Goal: Register for event/course

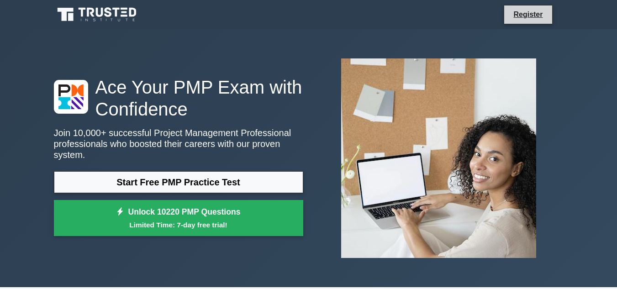
click at [533, 6] on li "Register" at bounding box center [528, 14] width 48 height 19
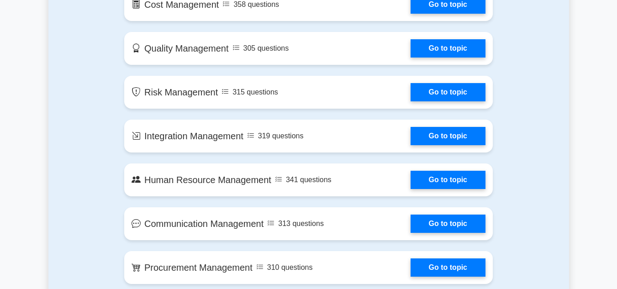
scroll to position [651, 0]
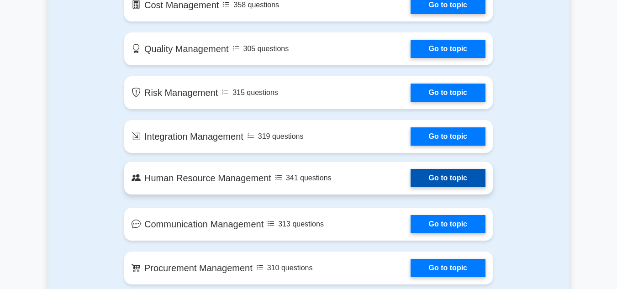
click at [462, 183] on link "Go to topic" at bounding box center [447, 178] width 75 height 18
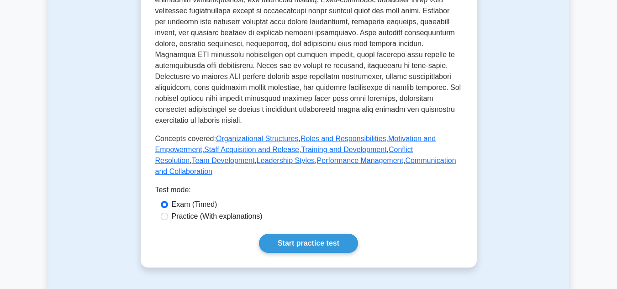
scroll to position [389, 0]
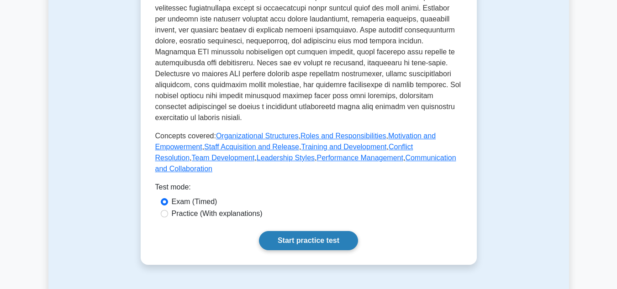
click at [309, 234] on link "Start practice test" at bounding box center [308, 240] width 99 height 19
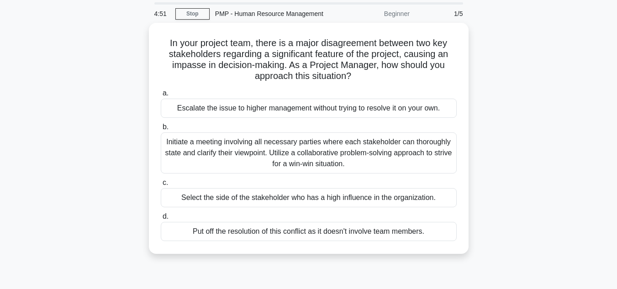
scroll to position [29, 0]
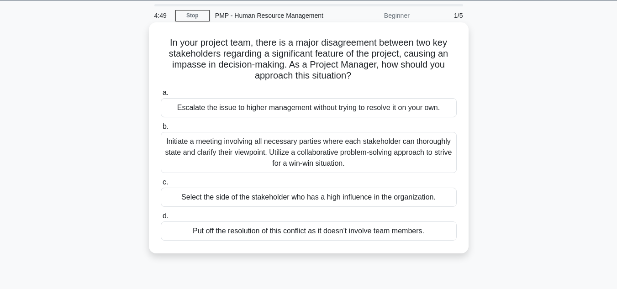
click at [377, 132] on label "b. Initiate a meeting involving all necessary parties where each stakeholder ca…" at bounding box center [309, 147] width 296 height 52
click at [161, 130] on input "b. Initiate a meeting involving all necessary parties where each stakeholder ca…" at bounding box center [161, 127] width 0 height 6
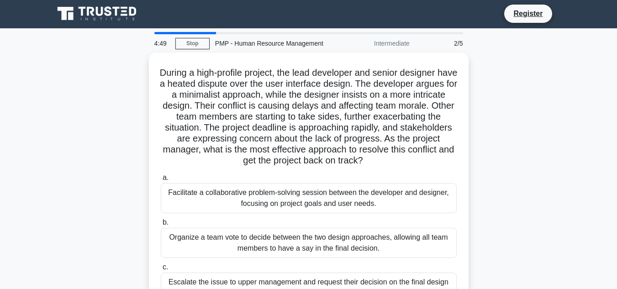
scroll to position [0, 0]
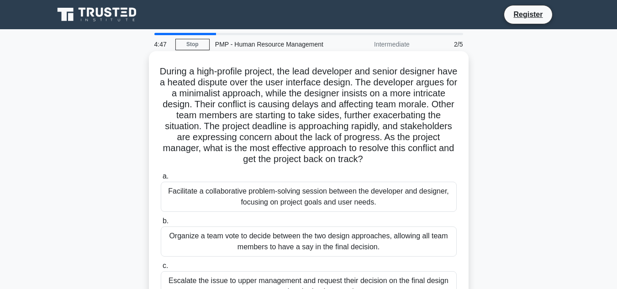
click at [381, 197] on div "Facilitate a collaborative problem-solving session between the developer and de…" at bounding box center [309, 197] width 296 height 30
click at [161, 179] on input "a. Facilitate a collaborative problem-solving session between the developer and…" at bounding box center [161, 176] width 0 height 6
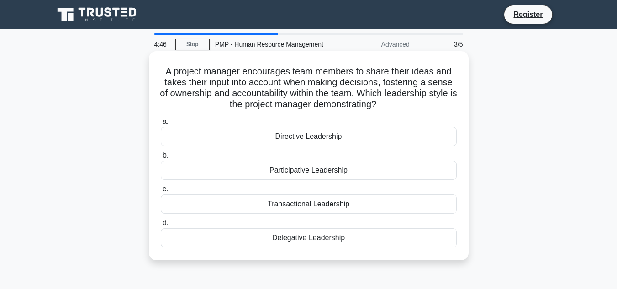
click at [388, 176] on div "Participative Leadership" at bounding box center [309, 170] width 296 height 19
click at [161, 158] on input "b. Participative Leadership" at bounding box center [161, 155] width 0 height 6
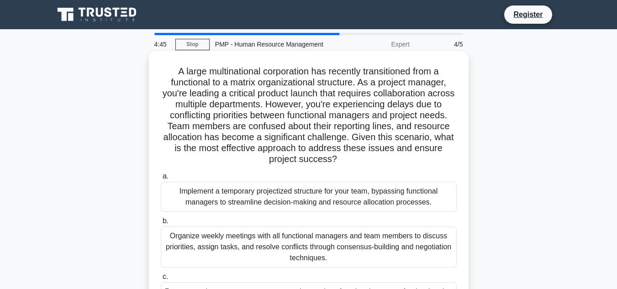
click at [378, 199] on div "Implement a temporary projectized structure for your team, bypassing functional…" at bounding box center [309, 197] width 296 height 30
click at [161, 179] on input "a. Implement a temporary projectized structure for your team, bypassing functio…" at bounding box center [161, 176] width 0 height 6
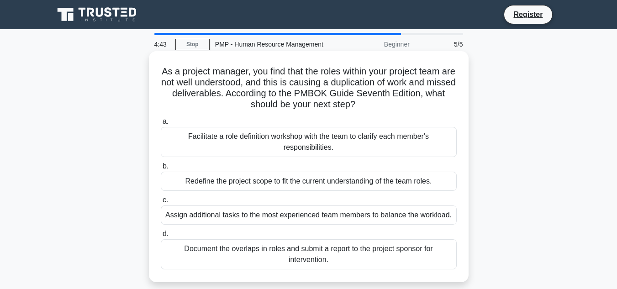
click at [354, 255] on div "Document the overlaps in roles and submit a report to the project sponsor for i…" at bounding box center [309, 254] width 296 height 30
click at [161, 237] on input "d. Document the overlaps in roles and submit a report to the project sponsor fo…" at bounding box center [161, 234] width 0 height 6
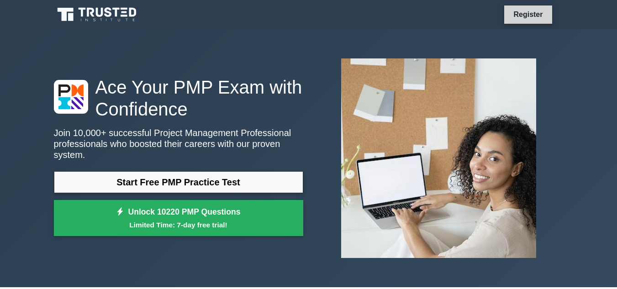
click at [531, 17] on link "Register" at bounding box center [528, 14] width 40 height 11
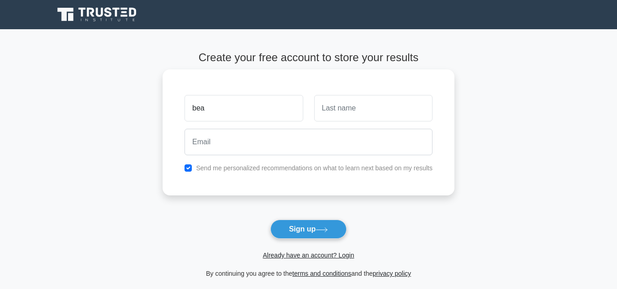
type input "bea"
click at [395, 112] on input "text" at bounding box center [373, 108] width 118 height 26
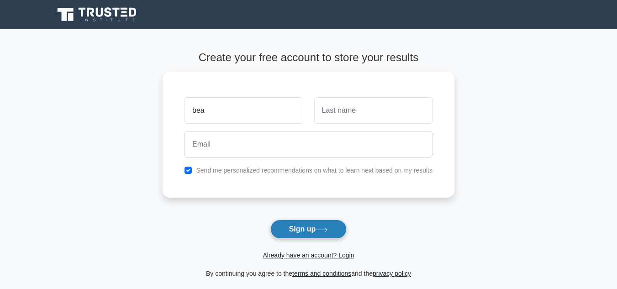
click at [317, 228] on button "Sign up" at bounding box center [308, 229] width 77 height 19
